Goal: Navigation & Orientation: Find specific page/section

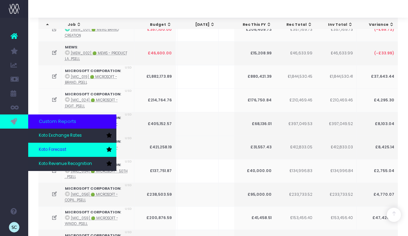
click at [53, 151] on span "Koto Forecast" at bounding box center [53, 149] width 28 height 6
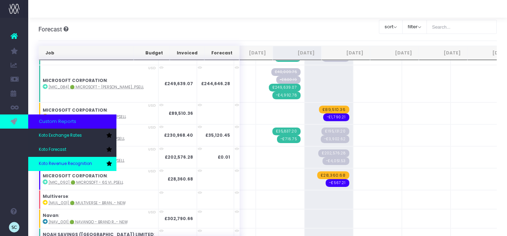
click at [57, 163] on span "Koto Revenue Recognition" at bounding box center [65, 164] width 53 height 6
